Goal: Navigation & Orientation: Find specific page/section

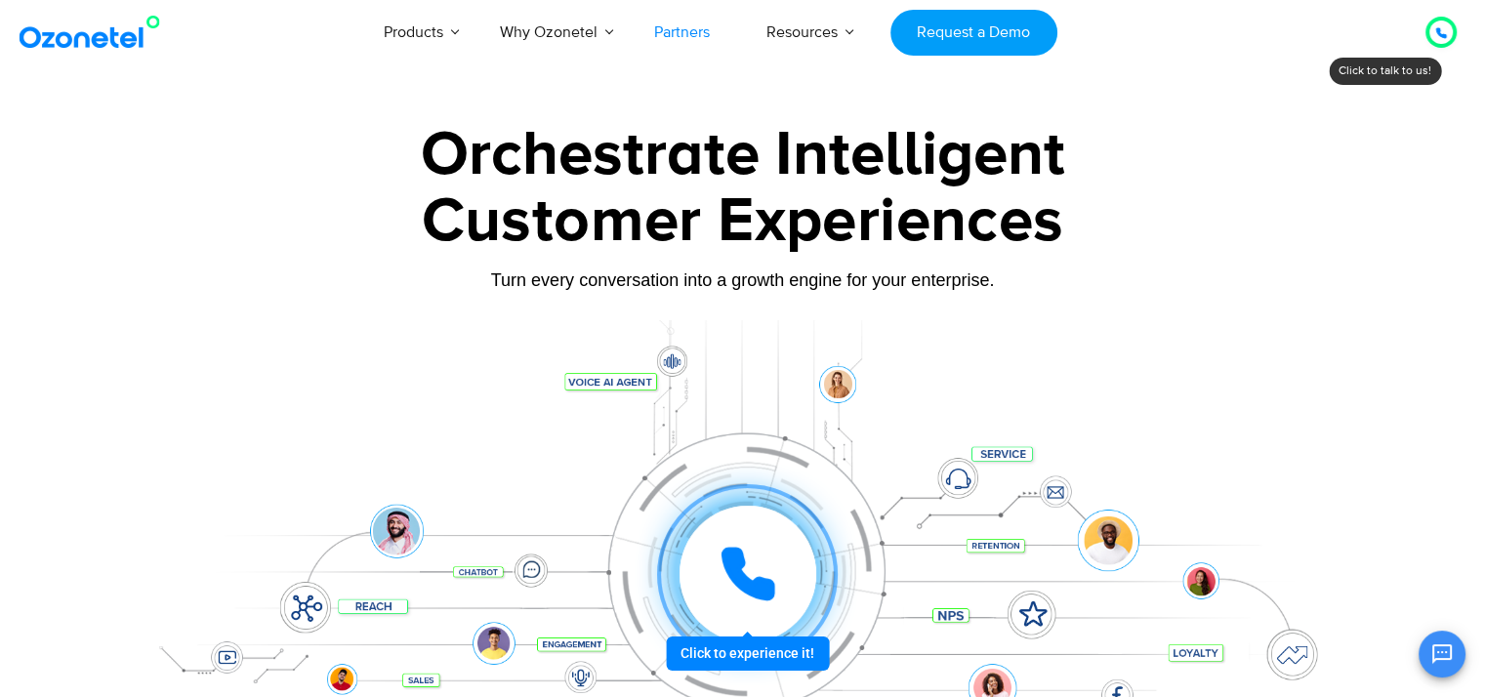
click at [662, 34] on link "Partners" at bounding box center [682, 32] width 112 height 64
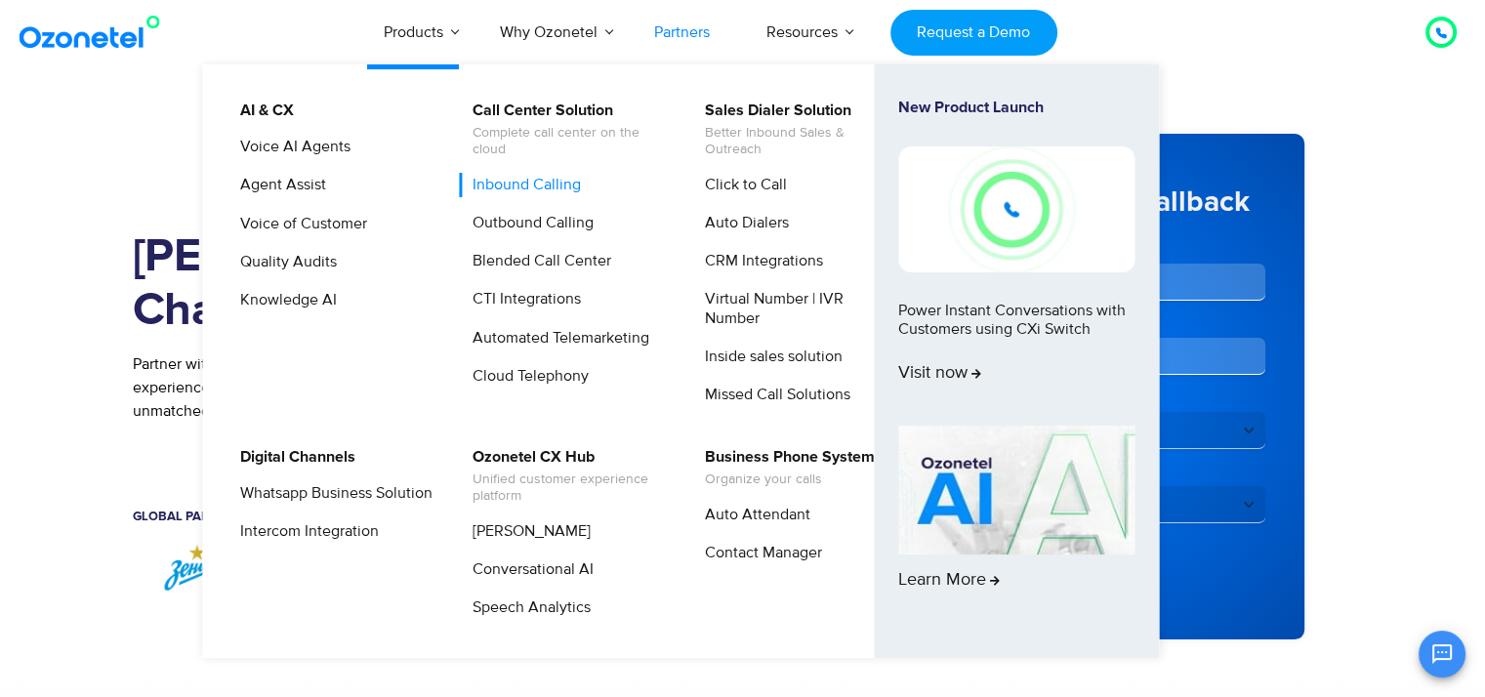
click at [500, 184] on link "Inbound Calling" at bounding box center [522, 185] width 124 height 24
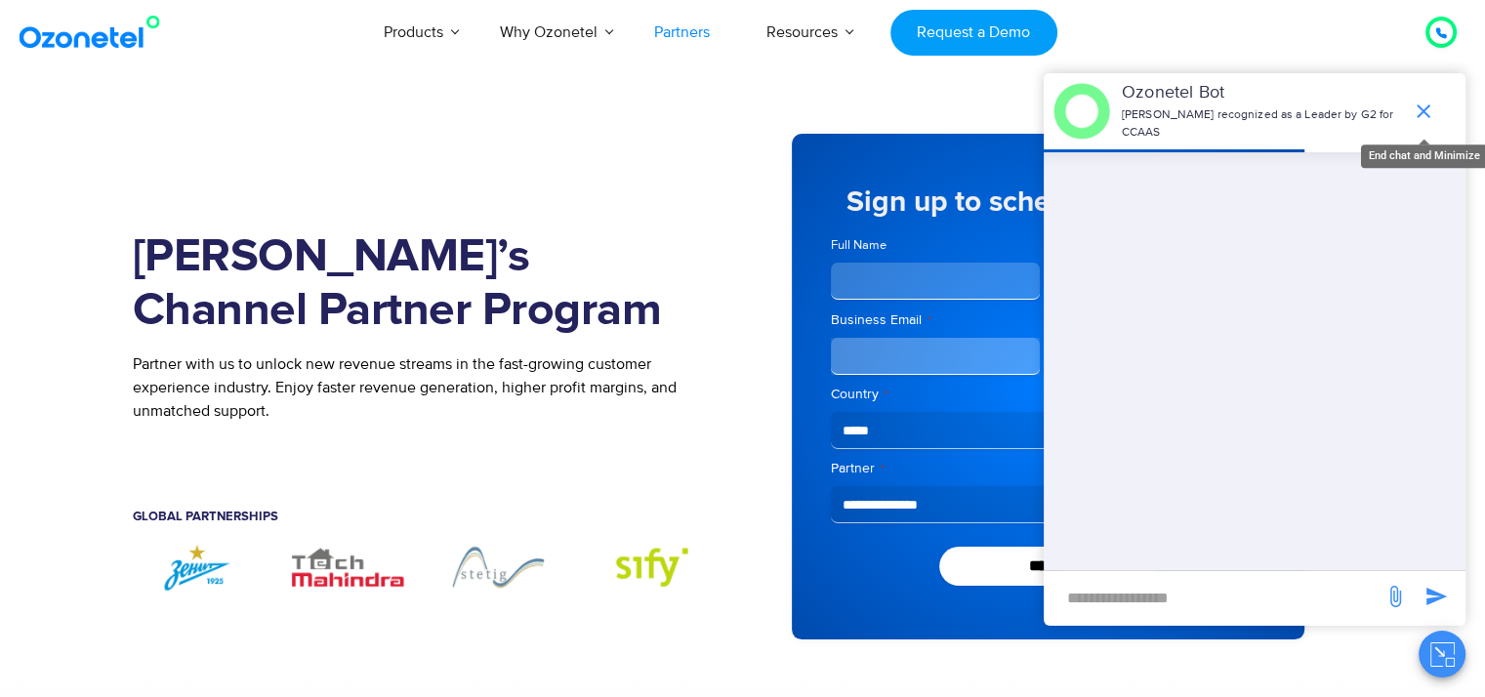
click at [1423, 112] on icon "end chat or minimize" at bounding box center [1423, 111] width 23 height 23
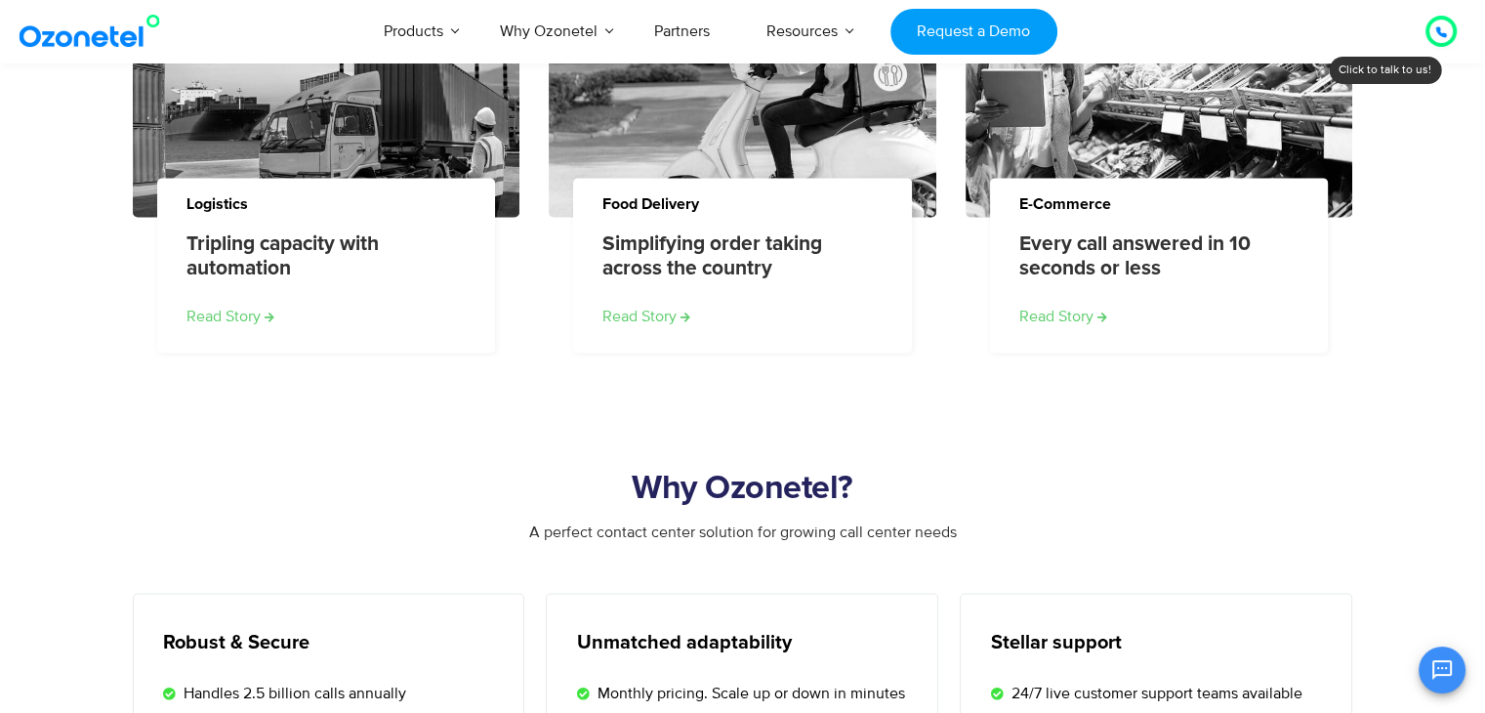
scroll to position [2734, 0]
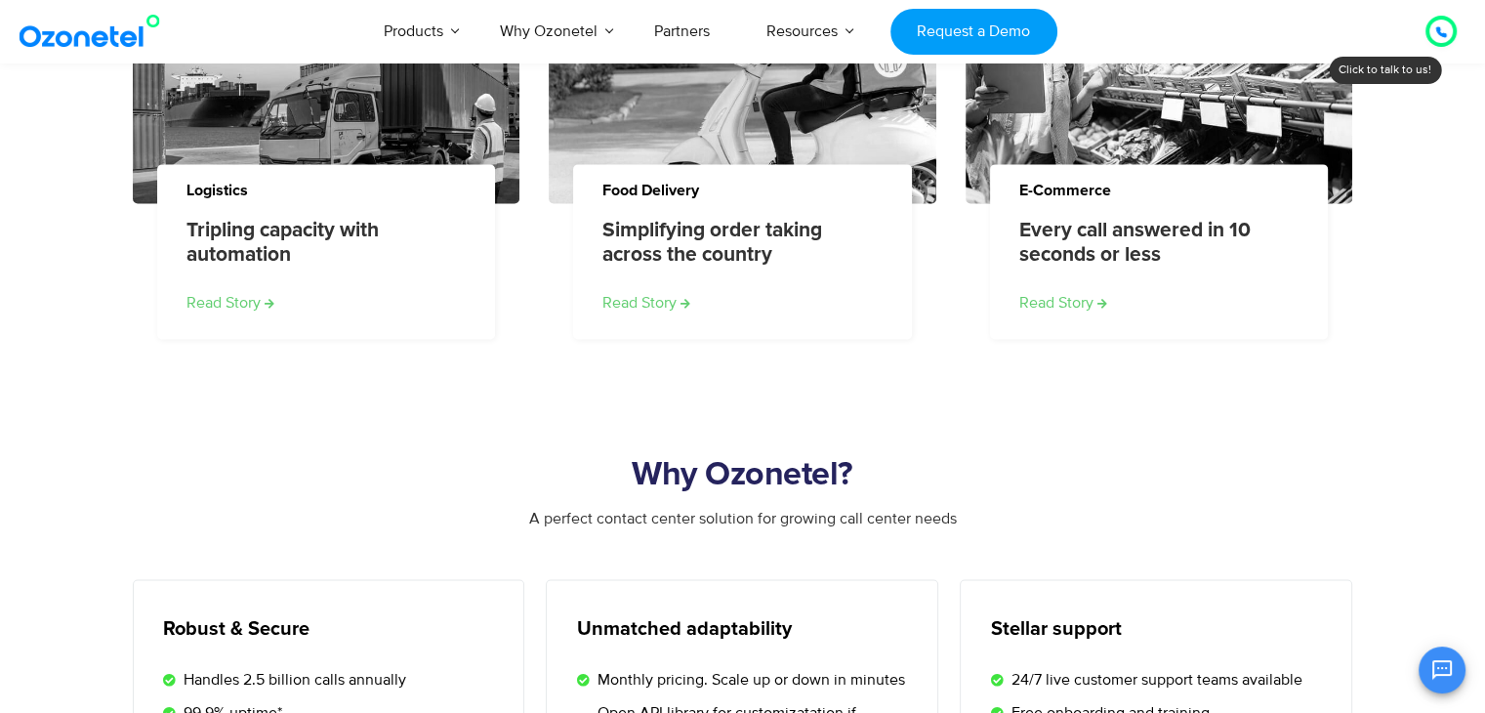
click at [1440, 35] on icon at bounding box center [1441, 32] width 10 height 10
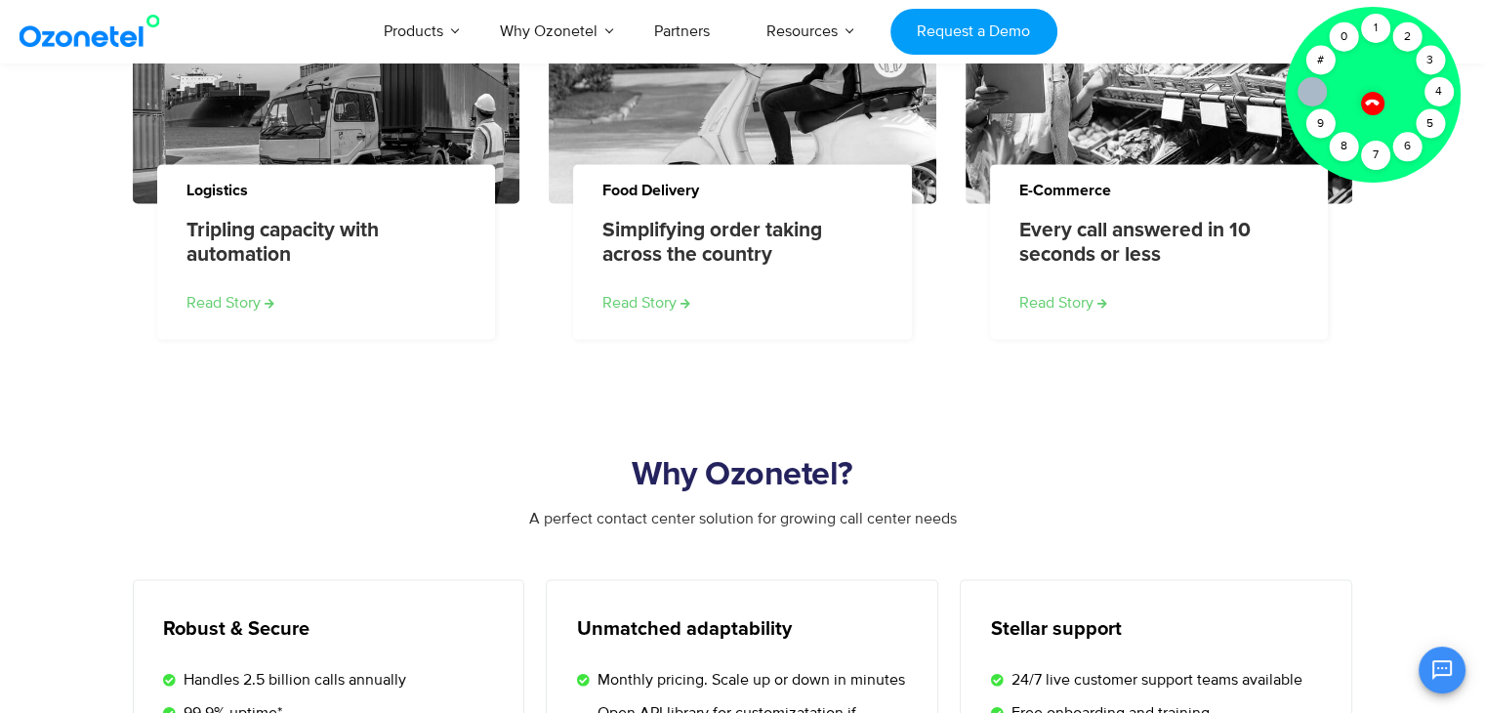
click at [1373, 97] on icon at bounding box center [1372, 102] width 17 height 17
